Goal: Transaction & Acquisition: Purchase product/service

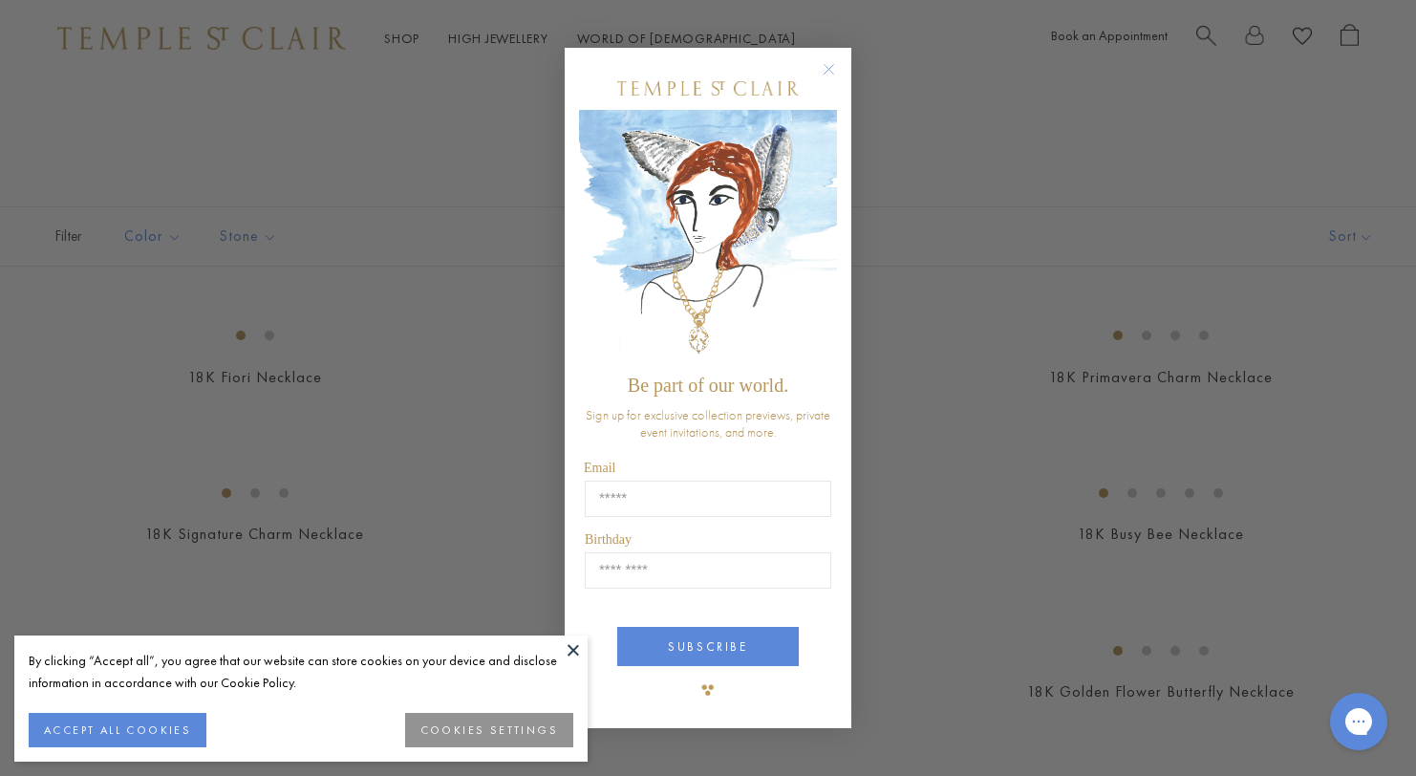
click at [1400, 62] on div "Close dialog Be part of our world. Sign up for exclusive collection previews, p…" at bounding box center [708, 388] width 1416 height 776
click at [832, 64] on circle "Close dialog" at bounding box center [829, 69] width 23 height 23
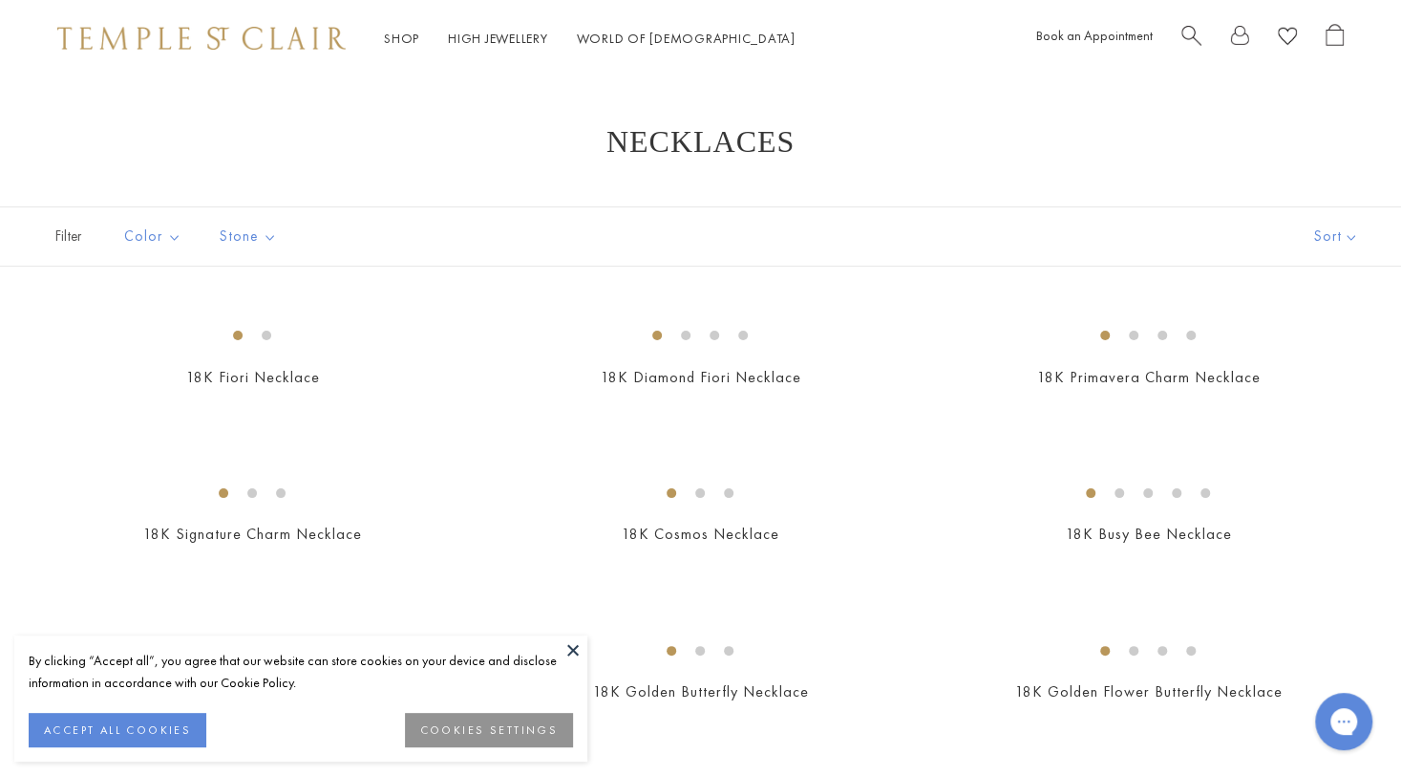
click at [1190, 28] on span "Search" at bounding box center [1192, 34] width 20 height 20
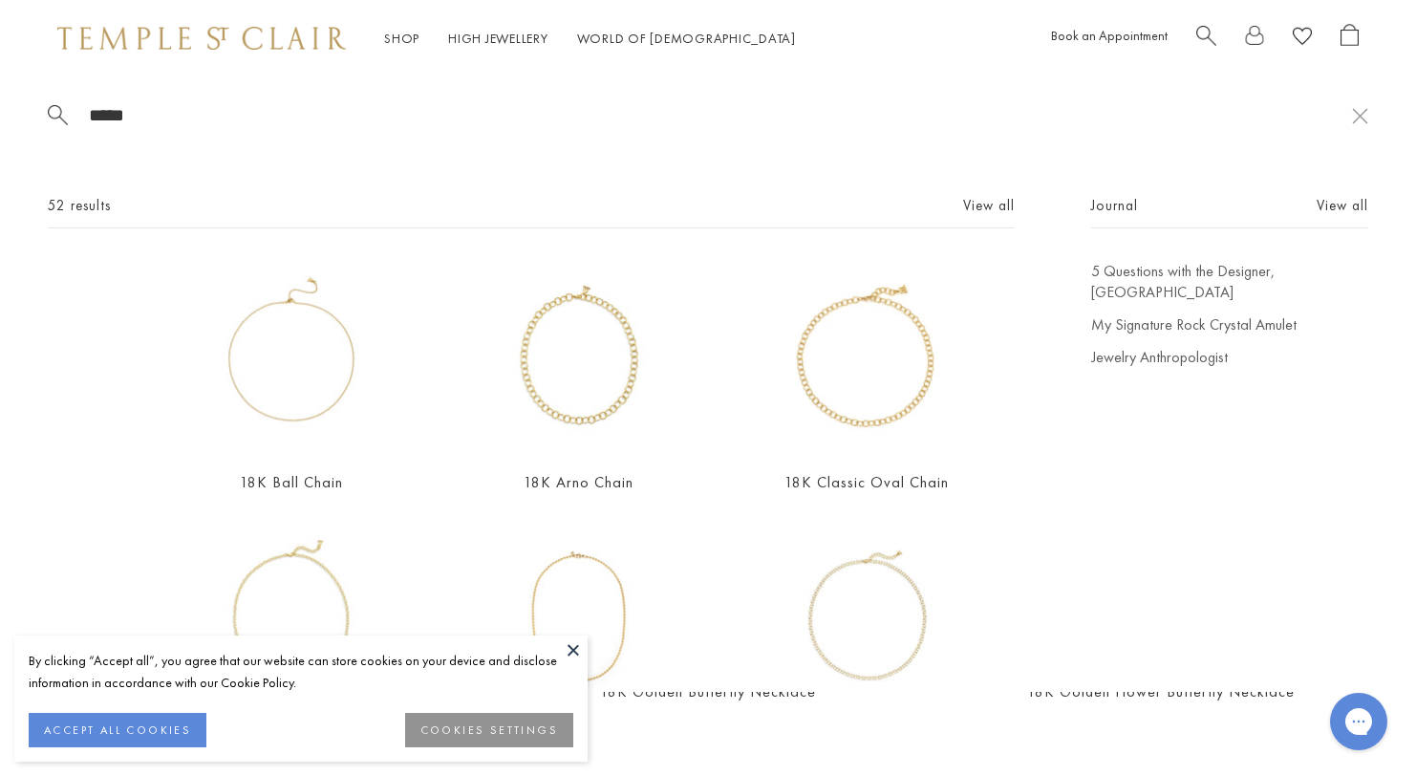
type input "*****"
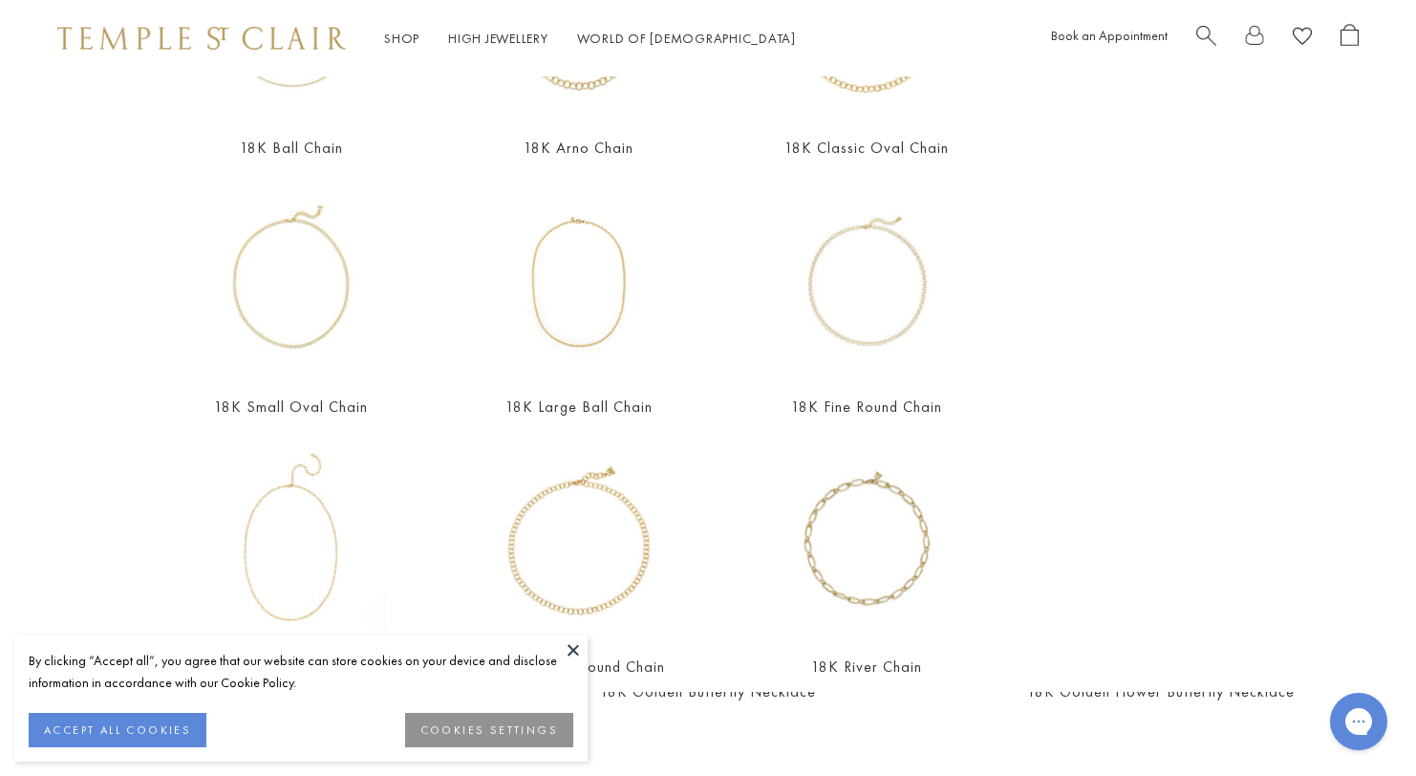
scroll to position [378, 0]
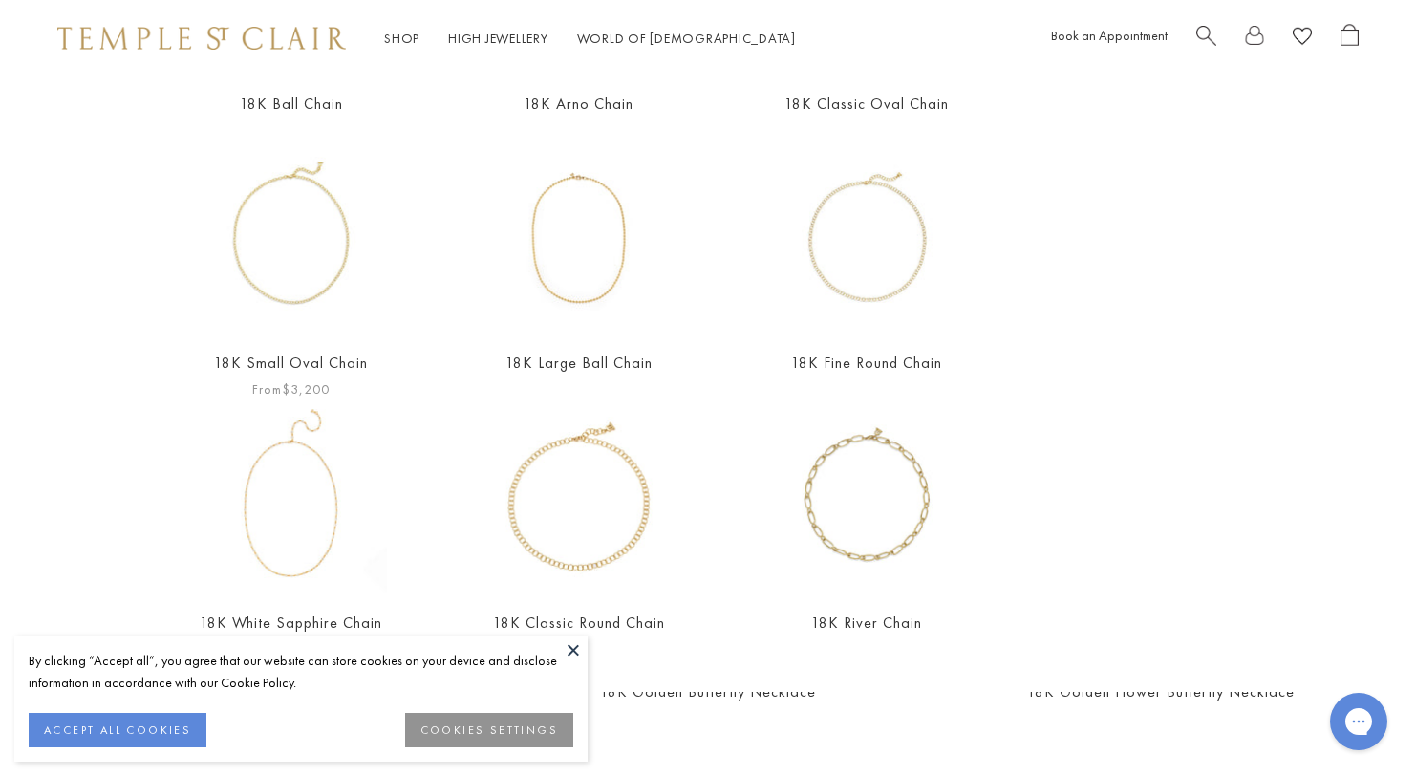
click at [283, 234] on img at bounding box center [291, 237] width 192 height 192
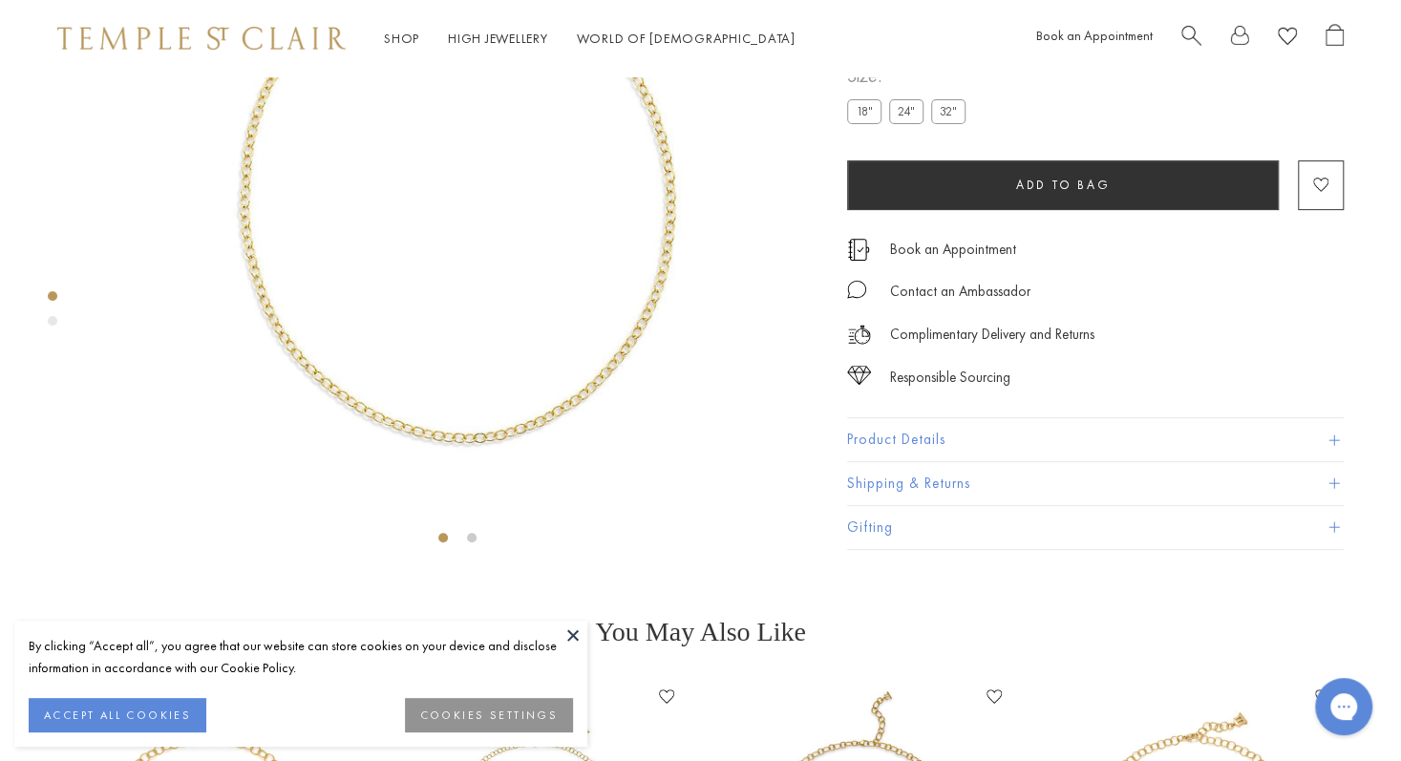
scroll to position [247, 0]
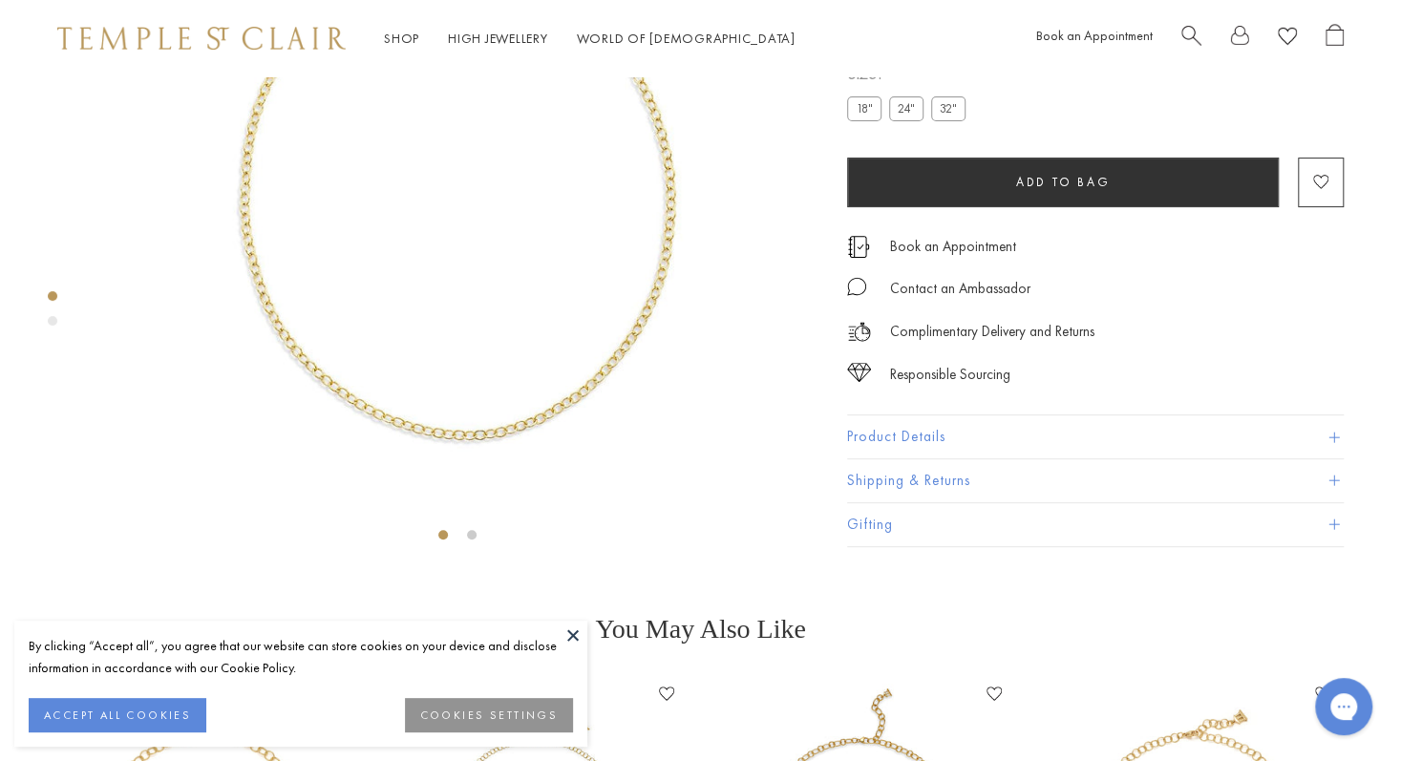
click at [907, 120] on label "24"" at bounding box center [906, 108] width 34 height 24
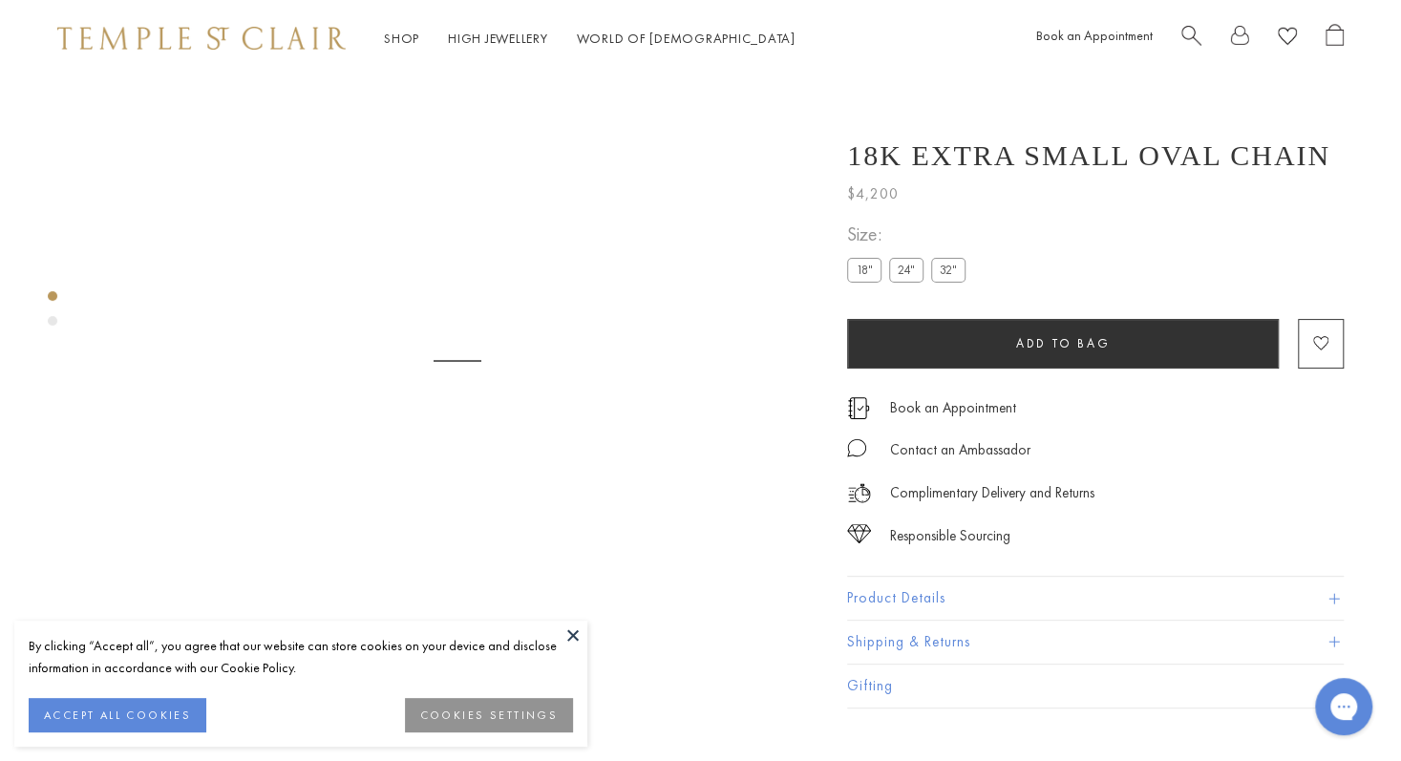
scroll to position [76, 0]
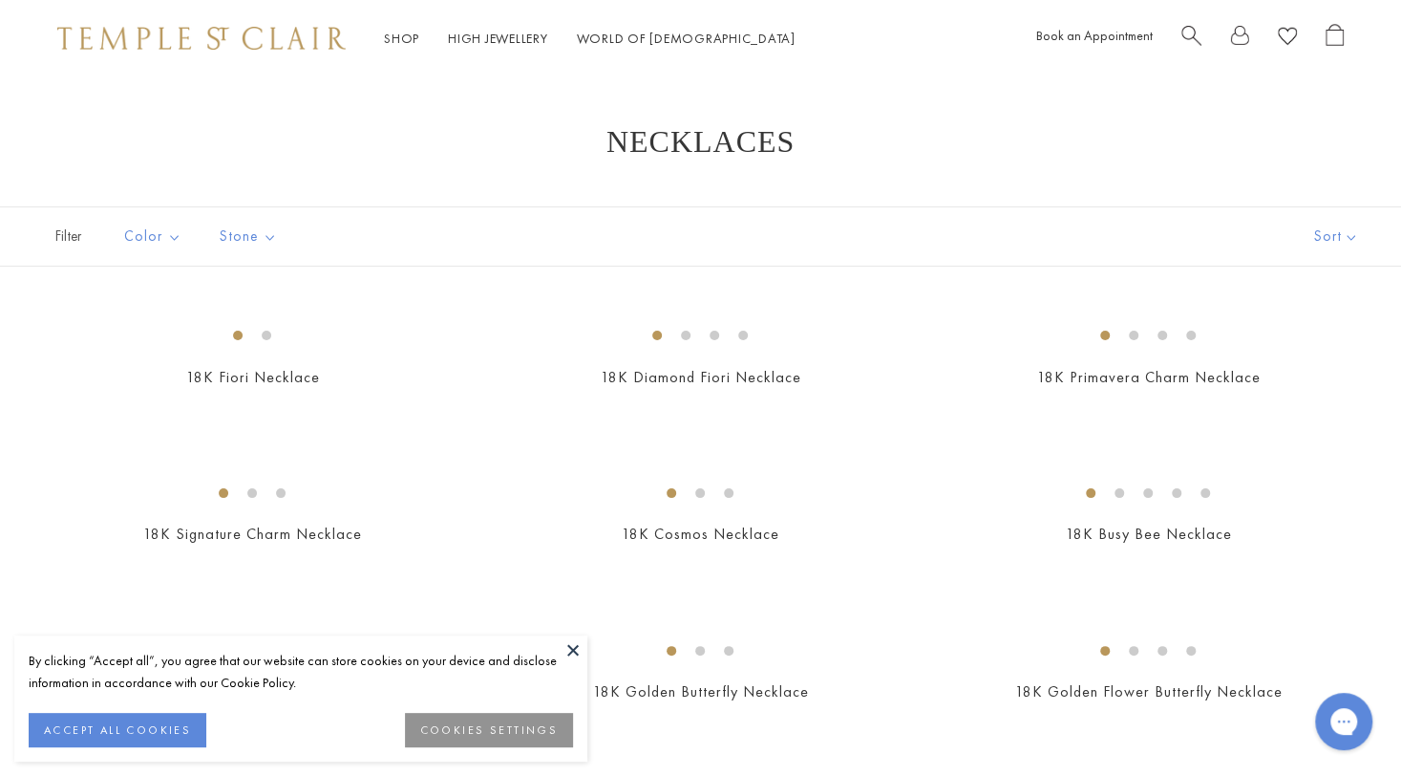
click at [1196, 37] on span "Search" at bounding box center [1192, 34] width 20 height 20
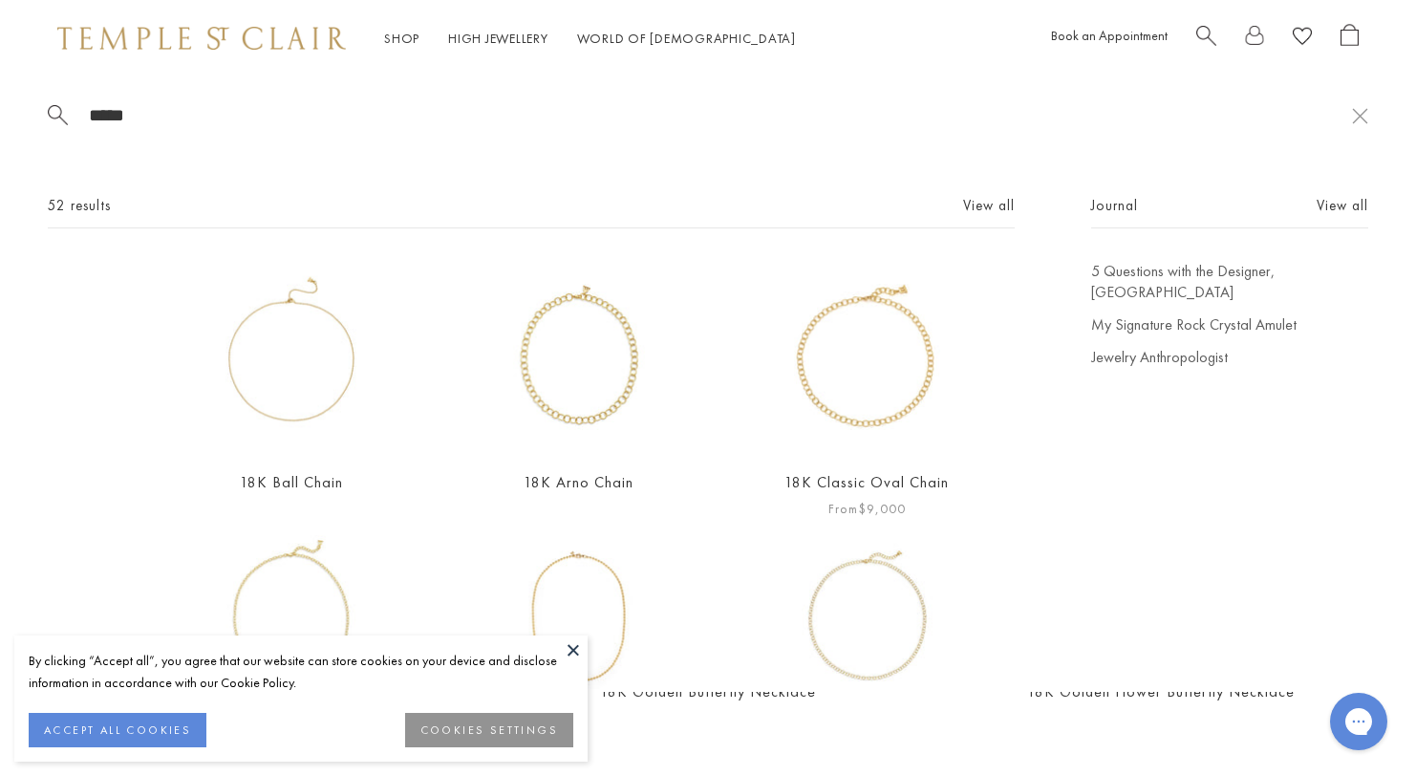
type input "*****"
click at [851, 324] on img at bounding box center [867, 357] width 192 height 192
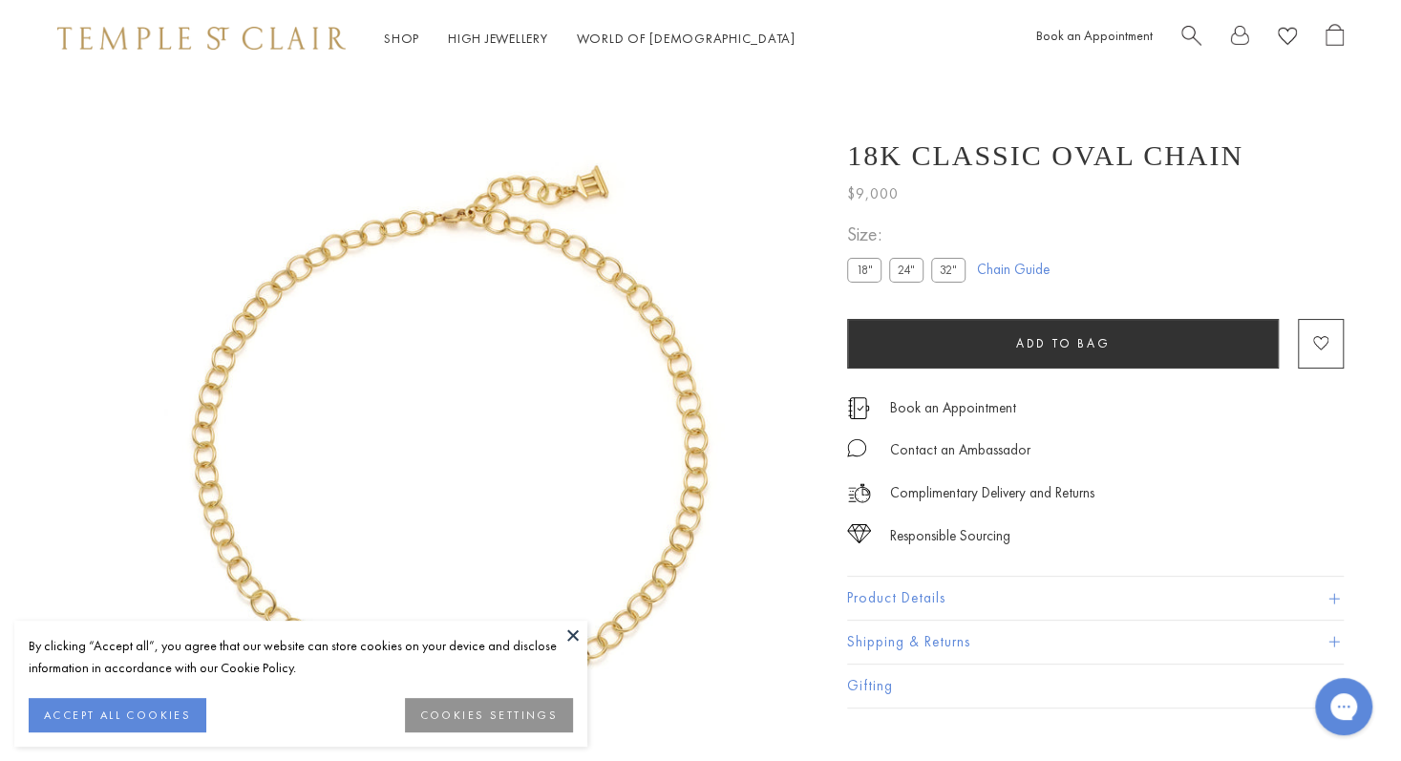
scroll to position [76, 0]
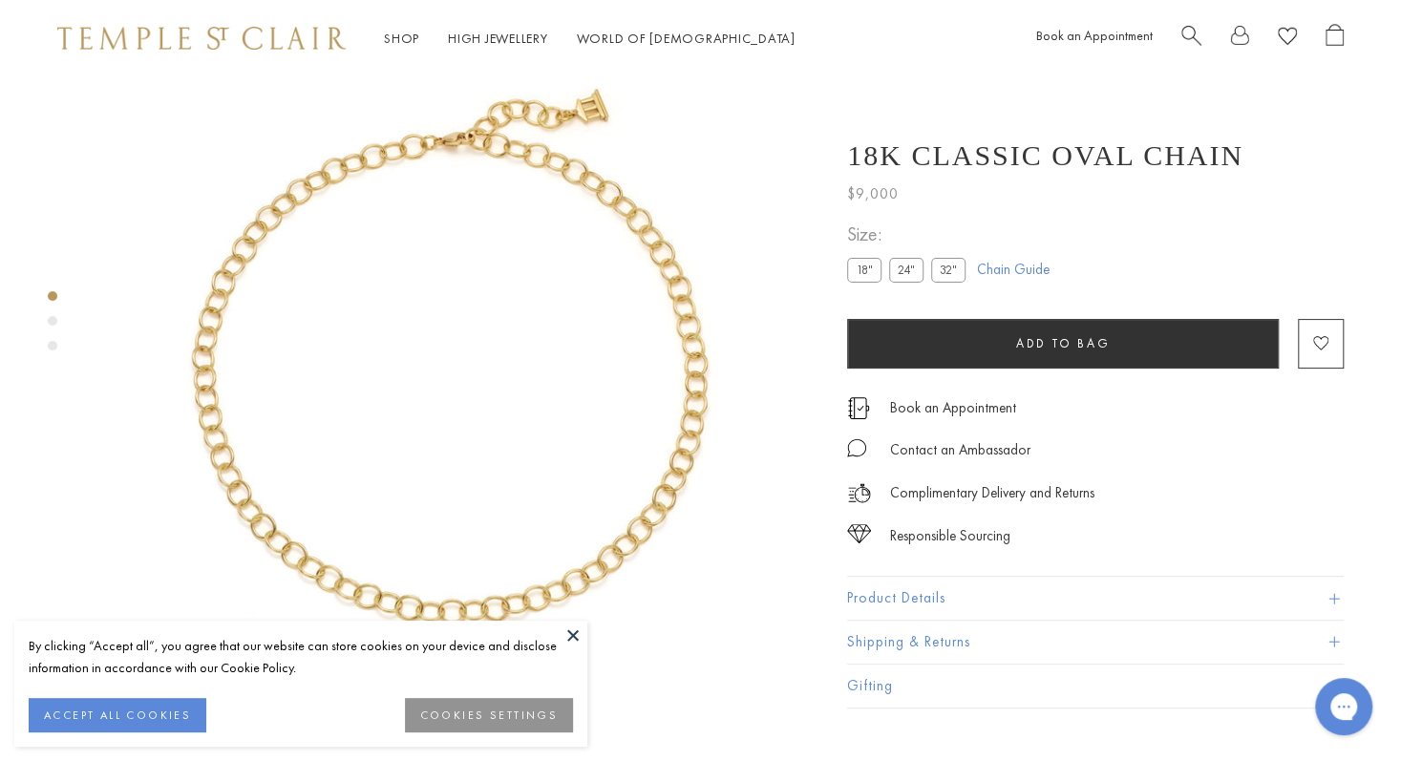
click at [571, 636] on button at bounding box center [573, 635] width 29 height 29
